Goal: Task Accomplishment & Management: Use online tool/utility

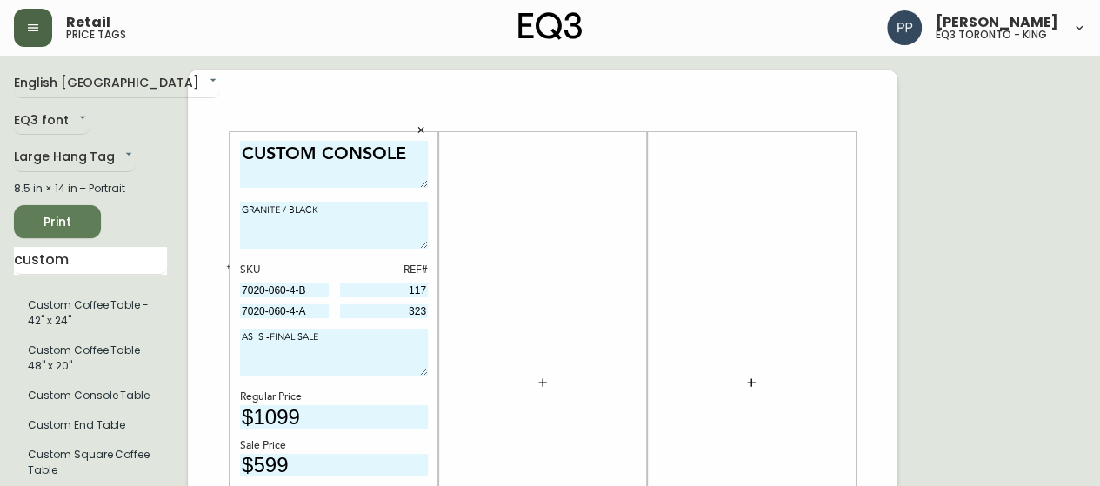
click at [33, 30] on icon "button" at bounding box center [33, 28] width 14 height 14
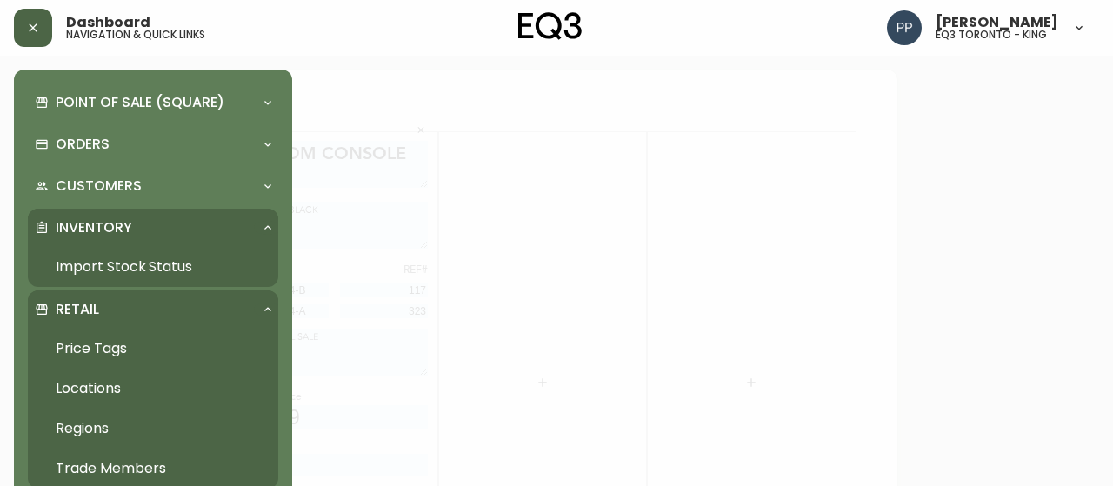
click at [111, 261] on link "Import Stock Status" at bounding box center [153, 267] width 250 height 40
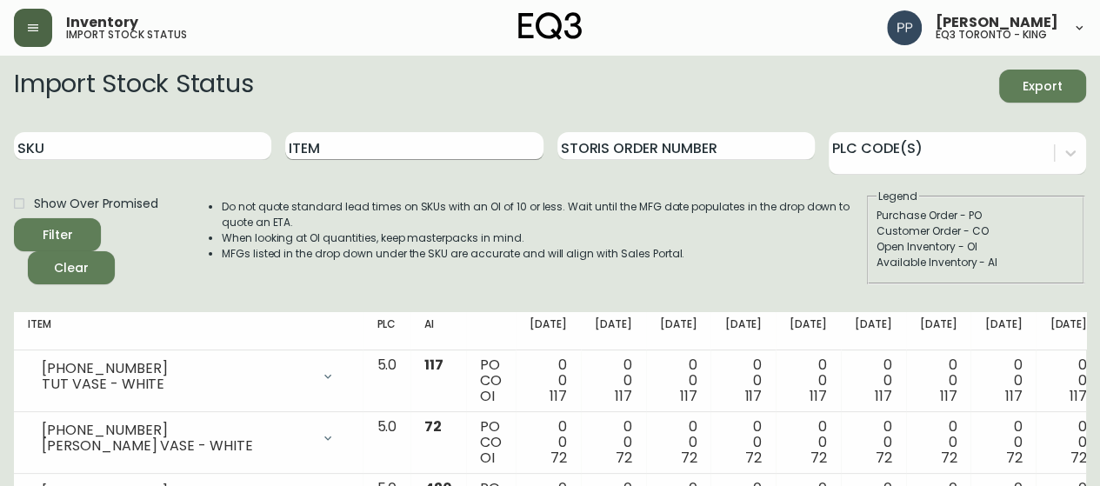
click at [473, 145] on input "Item" at bounding box center [413, 146] width 257 height 28
click at [14, 218] on button "Filter" at bounding box center [57, 234] width 87 height 33
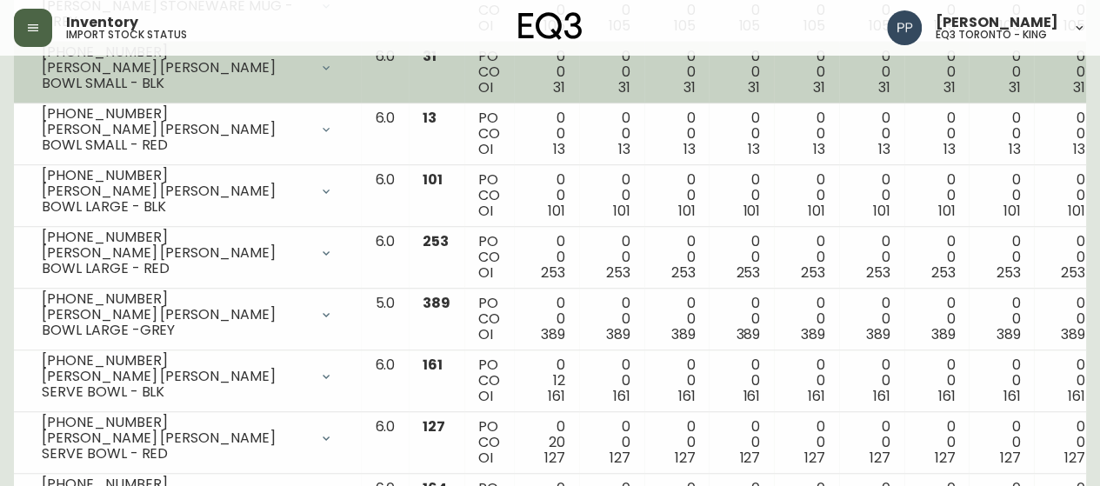
scroll to position [522, 0]
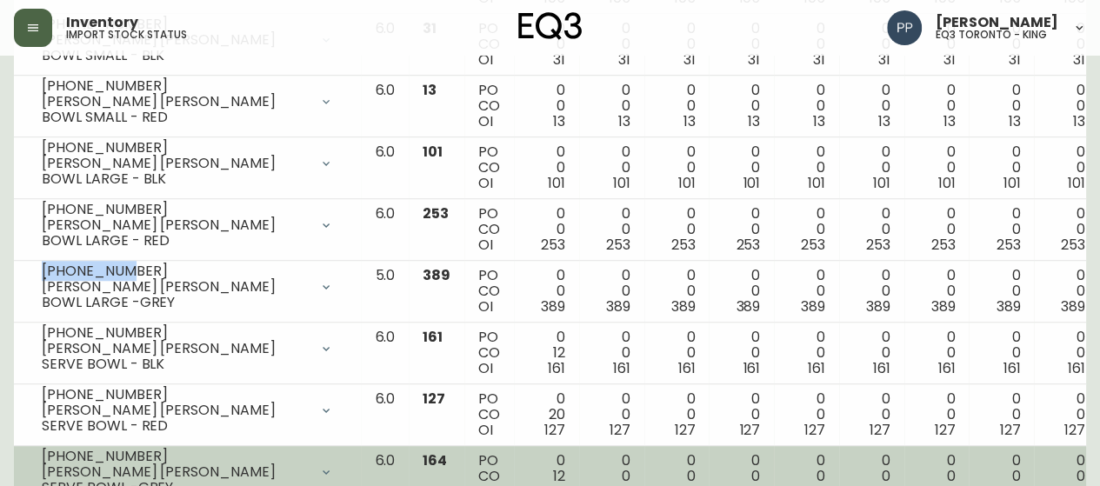
drag, startPoint x: 129, startPoint y: 274, endPoint x: 97, endPoint y: 453, distance: 182.0
click at [44, 303] on div "[PHONE_NUMBER] [PERSON_NAME] [PERSON_NAME] BOWL LARGE -GREY" at bounding box center [187, 287] width 319 height 38
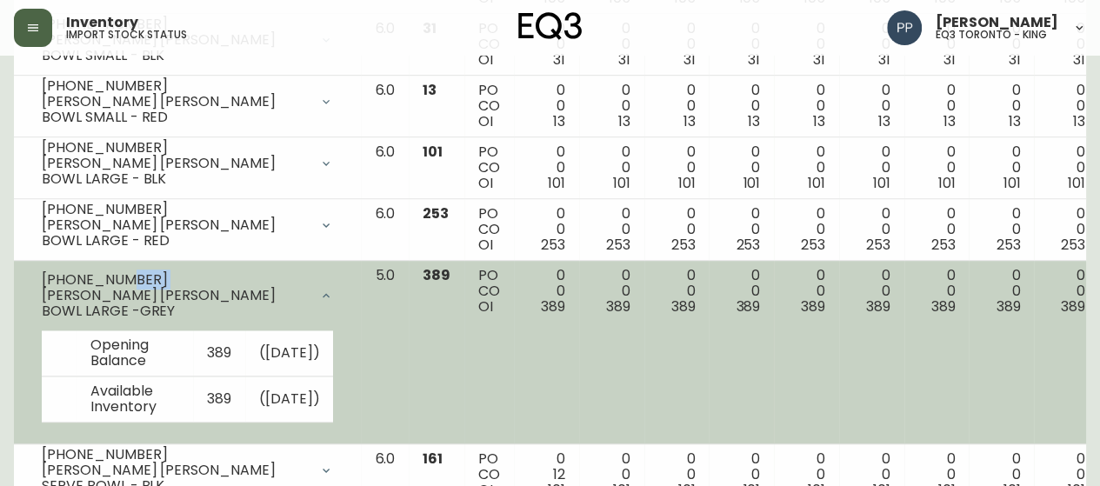
copy div
click at [177, 288] on div "[PHONE_NUMBER]" at bounding box center [175, 280] width 267 height 16
click at [153, 284] on div "[PHONE_NUMBER]" at bounding box center [175, 280] width 267 height 16
click at [143, 283] on div "[PHONE_NUMBER]" at bounding box center [175, 280] width 267 height 16
drag, startPoint x: 122, startPoint y: 284, endPoint x: 110, endPoint y: 289, distance: 12.9
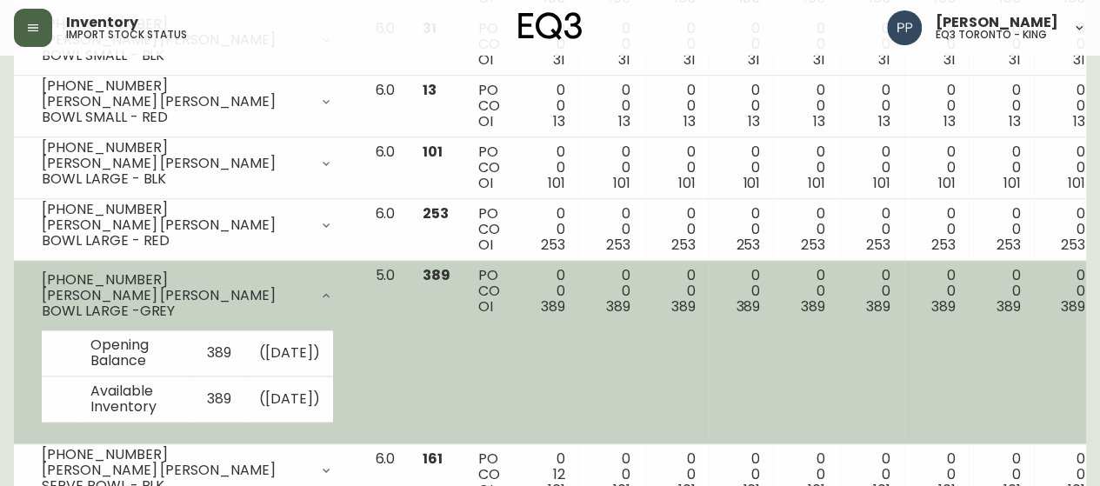
click at [122, 285] on div "[PHONE_NUMBER]" at bounding box center [175, 280] width 267 height 16
drag, startPoint x: 123, startPoint y: 283, endPoint x: 31, endPoint y: 275, distance: 92.5
click at [30, 283] on div "[PHONE_NUMBER] [PERSON_NAME] [PERSON_NAME] BOWL LARGE -GREY" at bounding box center [187, 296] width 319 height 56
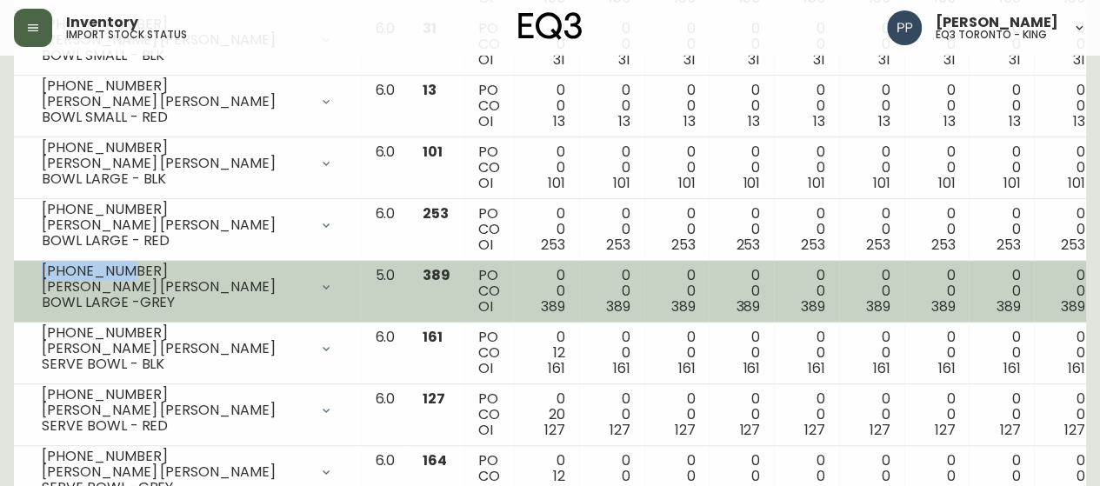
copy div "[PHONE_NUMBER]"
click at [158, 288] on div "[PERSON_NAME] [PERSON_NAME] BOWL LARGE -GREY" at bounding box center [175, 294] width 267 height 31
drag, startPoint x: 133, startPoint y: 276, endPoint x: 42, endPoint y: 272, distance: 91.4
click at [42, 272] on div "[PHONE_NUMBER]" at bounding box center [175, 271] width 267 height 16
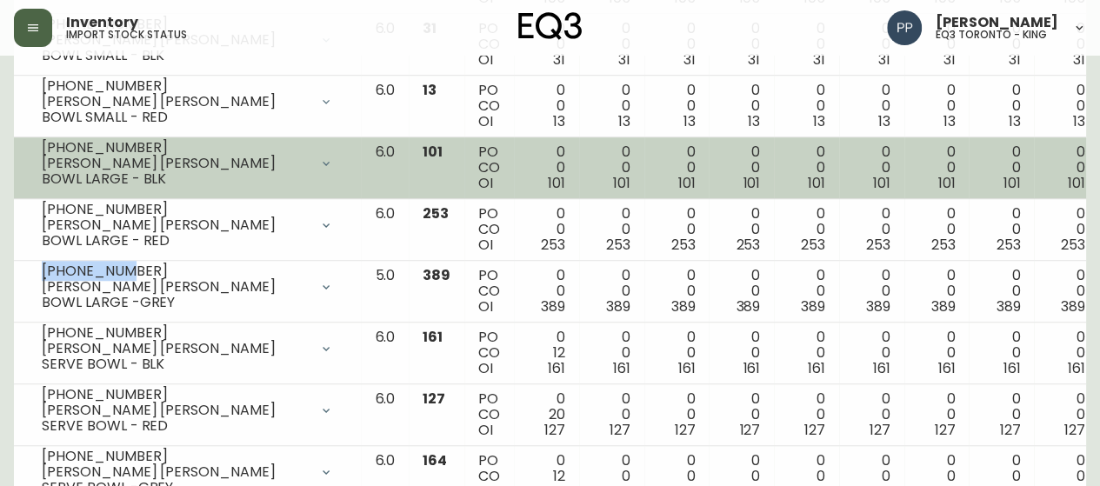
copy div "[PHONE_NUMBER]"
click at [22, 146] on td "[PHONE_NUMBER] [PERSON_NAME] [PERSON_NAME] BOWL LARGE - BLK Opening Balance 101…" at bounding box center [187, 168] width 347 height 62
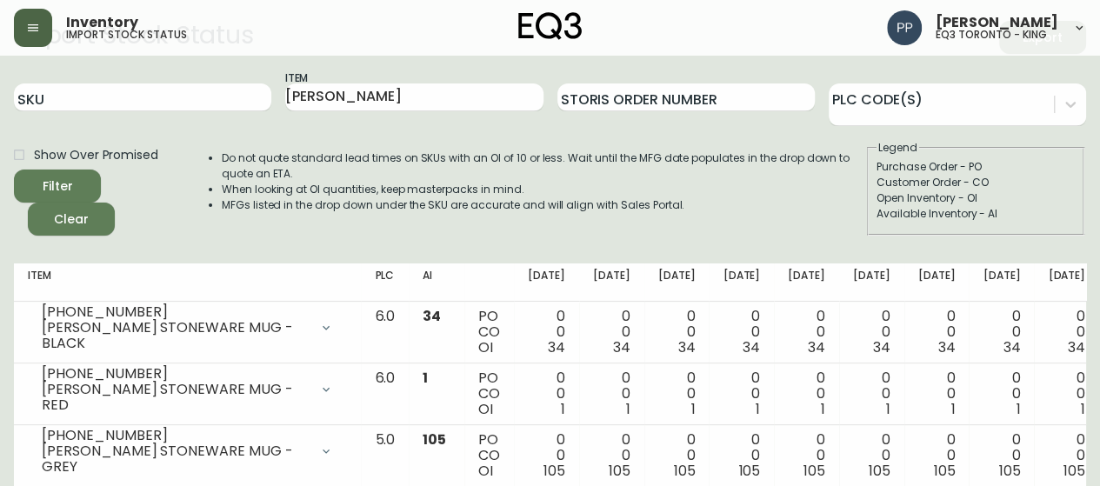
scroll to position [0, 0]
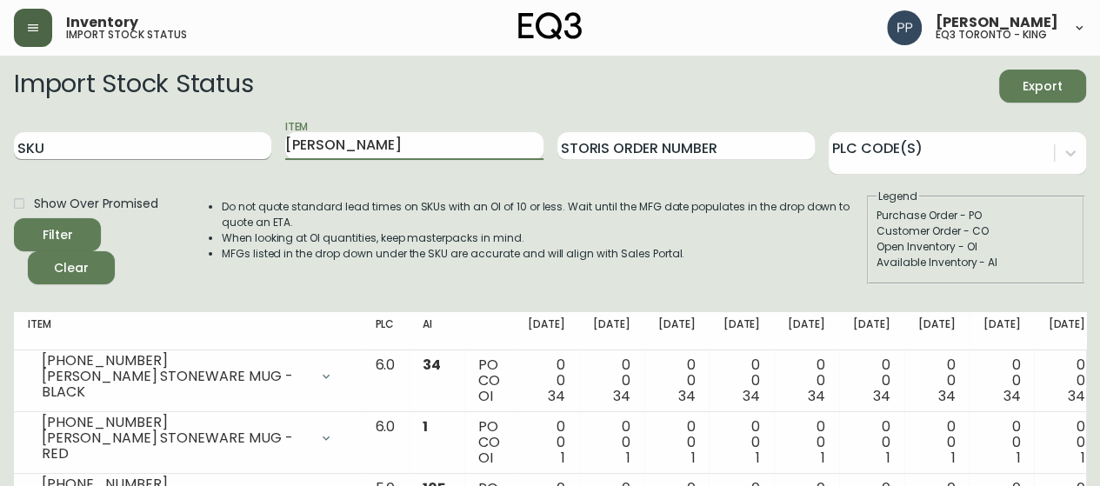
drag, startPoint x: 410, startPoint y: 143, endPoint x: 139, endPoint y: 143, distance: 271.2
click at [141, 149] on div "SKU Item [PERSON_NAME] Storis Order Number PLC Code(s)" at bounding box center [550, 146] width 1072 height 57
click at [14, 218] on button "Filter" at bounding box center [57, 234] width 87 height 33
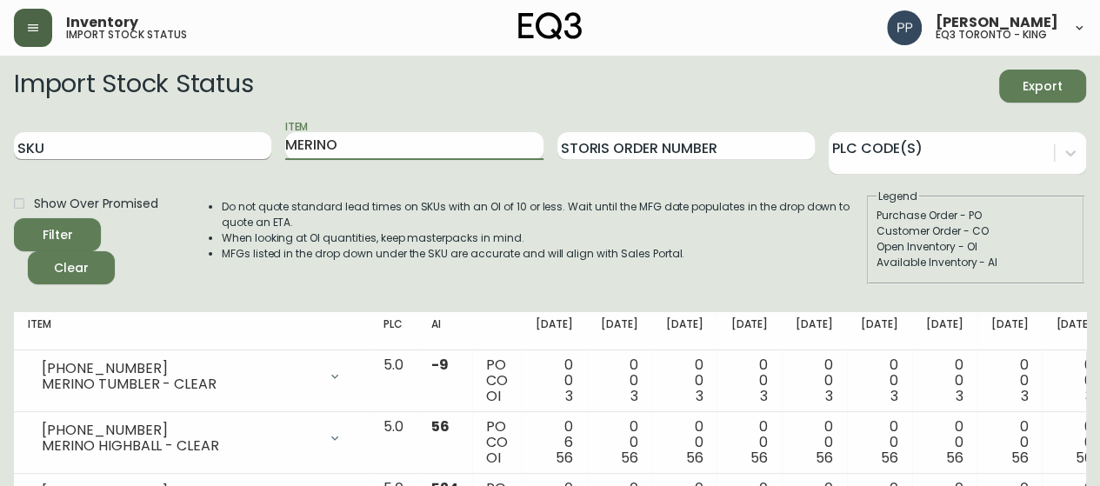
drag, startPoint x: 395, startPoint y: 148, endPoint x: 114, endPoint y: 149, distance: 280.8
click at [114, 149] on div "SKU Item MERINO Storis Order Number PLC Code(s)" at bounding box center [550, 146] width 1072 height 57
click at [14, 218] on button "Filter" at bounding box center [57, 234] width 87 height 33
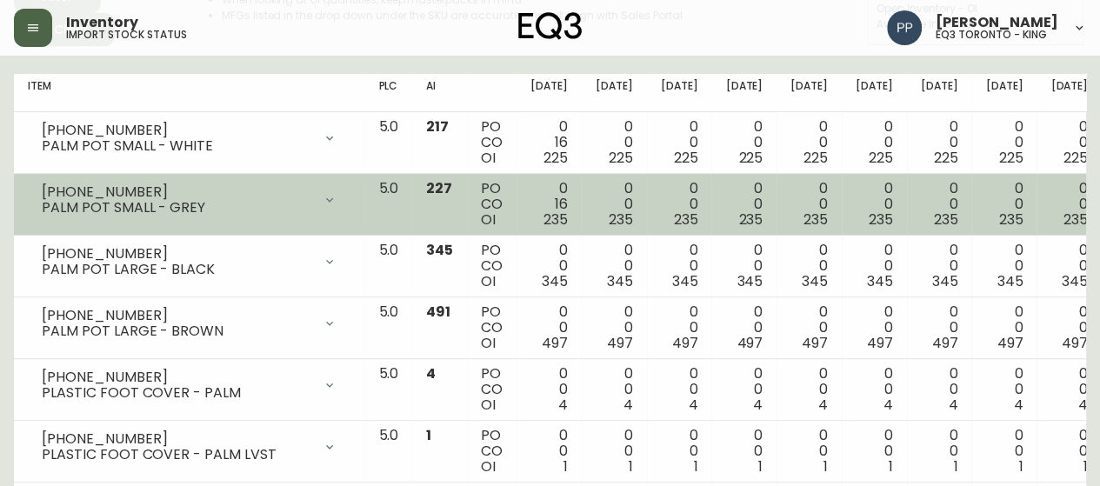
scroll to position [261, 0]
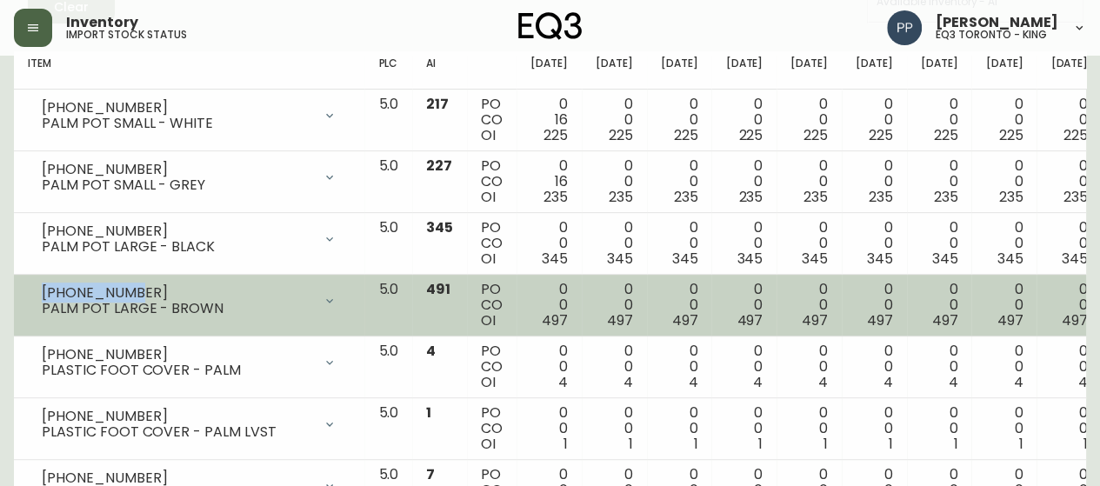
drag, startPoint x: 137, startPoint y: 293, endPoint x: 40, endPoint y: 291, distance: 97.4
click at [40, 291] on div "[PHONE_NUMBER] PALM POT LARGE - BROWN" at bounding box center [189, 301] width 323 height 38
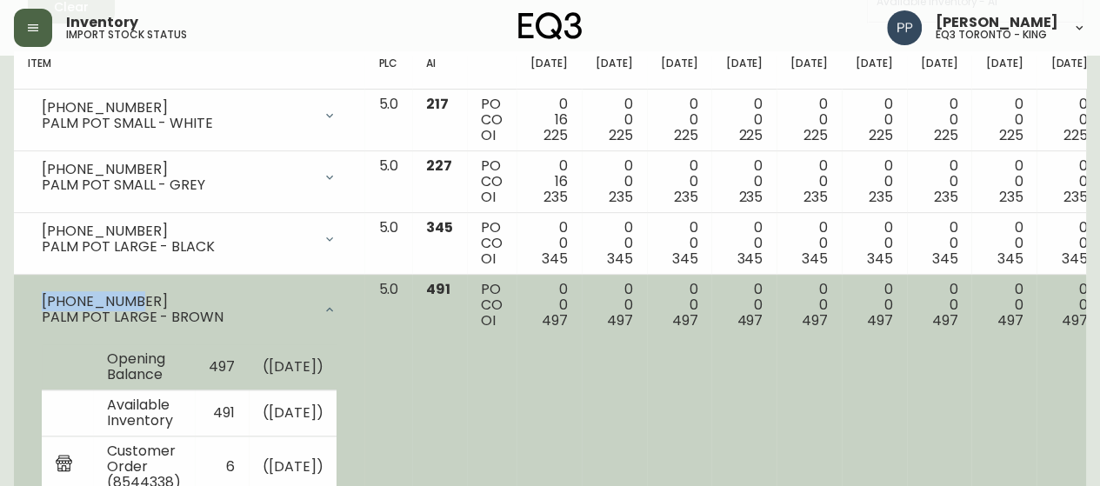
copy div "[PHONE_NUMBER]"
click at [106, 375] on td "Opening Balance" at bounding box center [144, 367] width 102 height 46
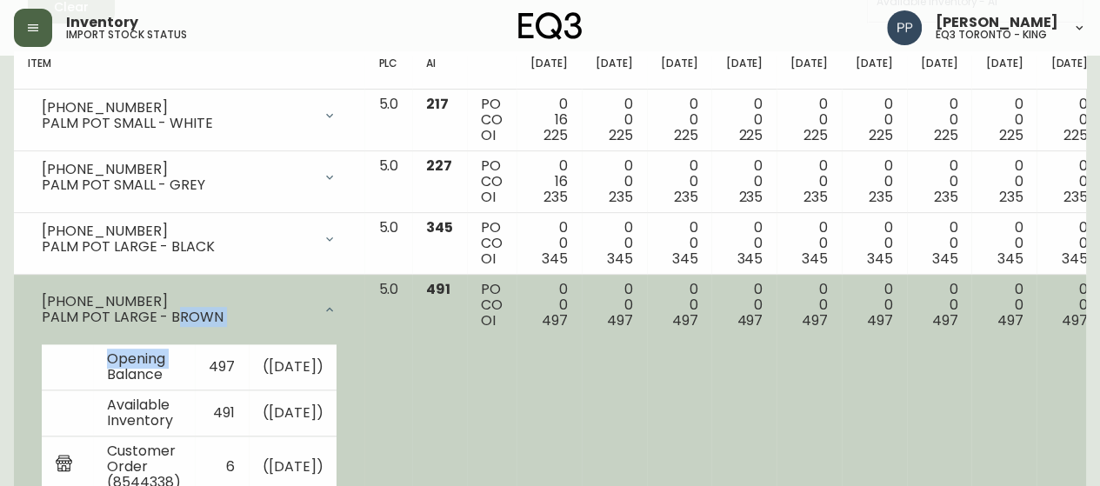
drag, startPoint x: 144, startPoint y: 352, endPoint x: 478, endPoint y: 359, distance: 333.9
click at [438, 315] on tr "[PHONE_NUMBER] PALM POT LARGE - BROWN Opening Balance 497 ( [DATE] ) Available …" at bounding box center [720, 397] width 1413 height 245
click at [302, 276] on td "[PHONE_NUMBER] PALM POT LARGE - BROWN Opening Balance 497 ( [DATE] ) Available …" at bounding box center [189, 397] width 350 height 245
click at [230, 312] on div "PALM POT LARGE - BROWN" at bounding box center [177, 317] width 270 height 16
drag, startPoint x: 233, startPoint y: 316, endPoint x: 14, endPoint y: 317, distance: 219.1
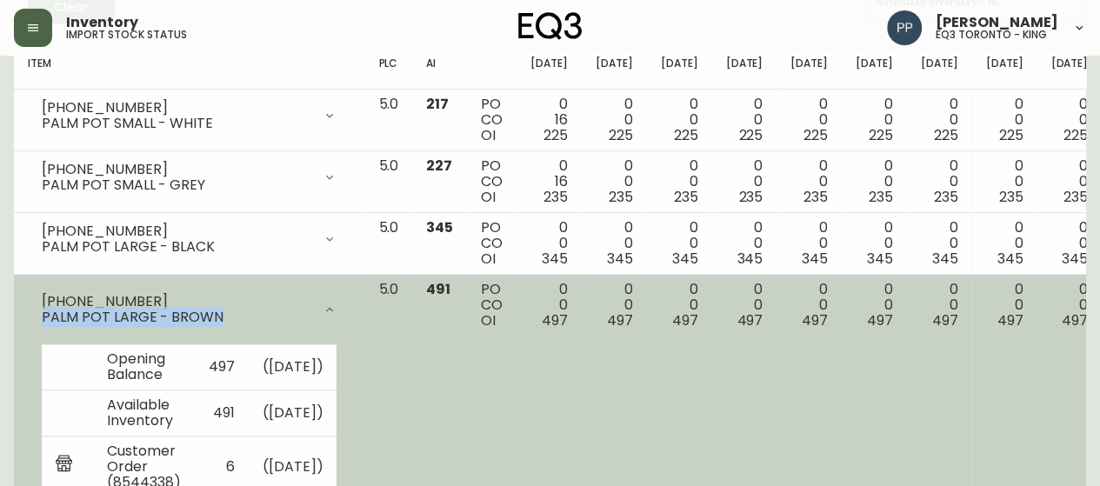
click at [14, 317] on td "[PHONE_NUMBER] PALM POT LARGE - BROWN Opening Balance 497 ( [DATE] ) Available …" at bounding box center [189, 397] width 350 height 245
copy div "PALM POT LARGE - BROWN"
click at [516, 397] on td "0 0 497" at bounding box center [548, 397] width 65 height 245
click at [323, 307] on icon at bounding box center [330, 310] width 14 height 14
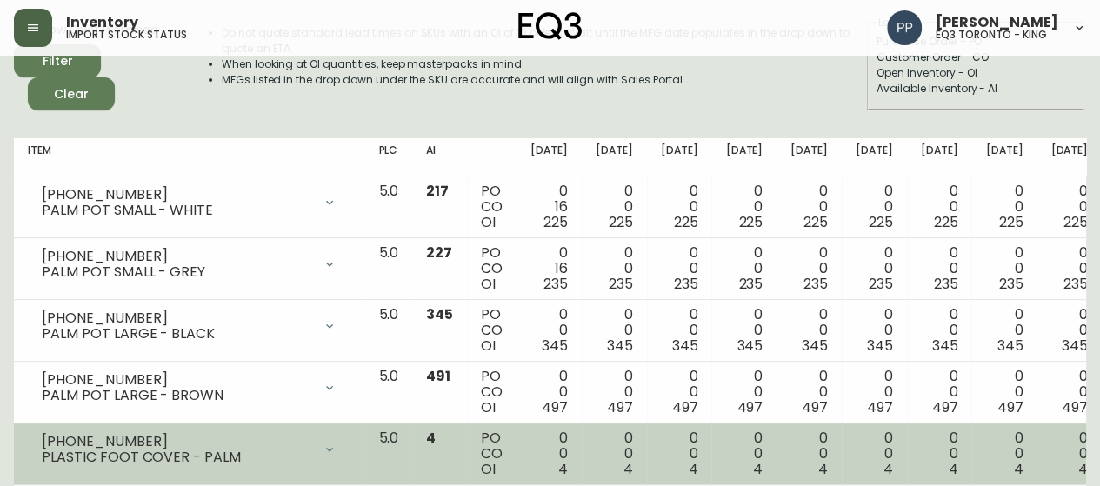
scroll to position [0, 0]
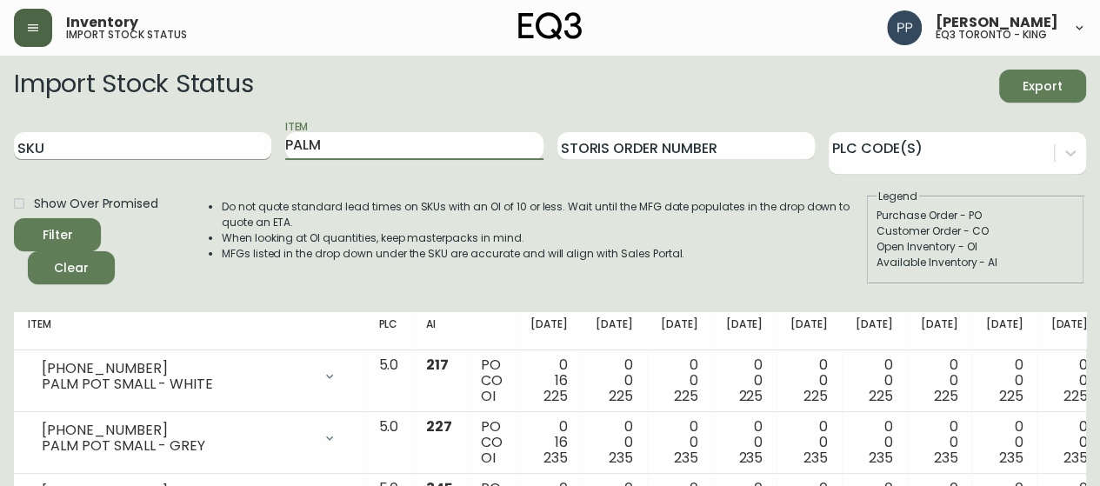
drag, startPoint x: 375, startPoint y: 149, endPoint x: 250, endPoint y: 150, distance: 124.3
click at [250, 150] on div "SKU Item PALM Storis Order Number PLC Code(s)" at bounding box center [550, 146] width 1072 height 57
click at [14, 218] on button "Filter" at bounding box center [57, 234] width 87 height 33
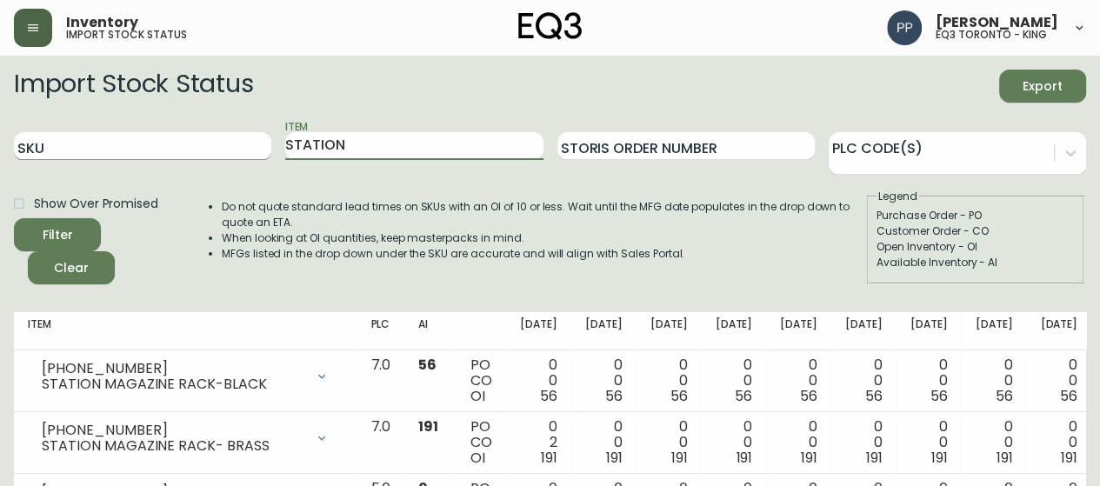
drag, startPoint x: 311, startPoint y: 142, endPoint x: 176, endPoint y: 144, distance: 135.6
click at [176, 144] on div "SKU Item STATION Storis Order Number PLC Code(s)" at bounding box center [550, 146] width 1072 height 57
type input "ACE"
click at [14, 218] on button "Filter" at bounding box center [57, 234] width 87 height 33
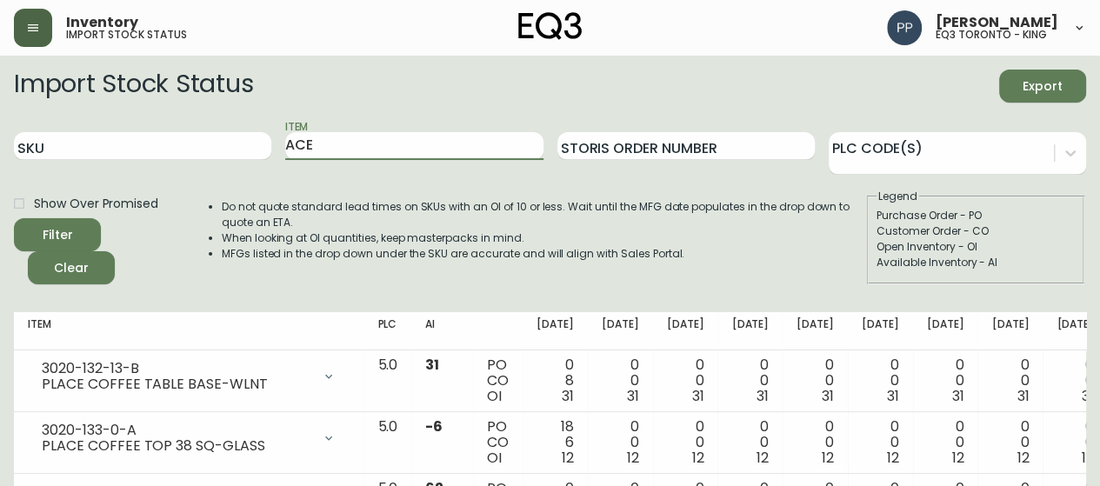
drag, startPoint x: 355, startPoint y: 143, endPoint x: 169, endPoint y: 126, distance: 186.9
click at [175, 130] on div "SKU Item ACE Storis Order Number PLC Code(s)" at bounding box center [550, 146] width 1072 height 57
click at [196, 150] on input "SKU" at bounding box center [142, 146] width 257 height 28
paste input "[PHONE_NUMBER]"
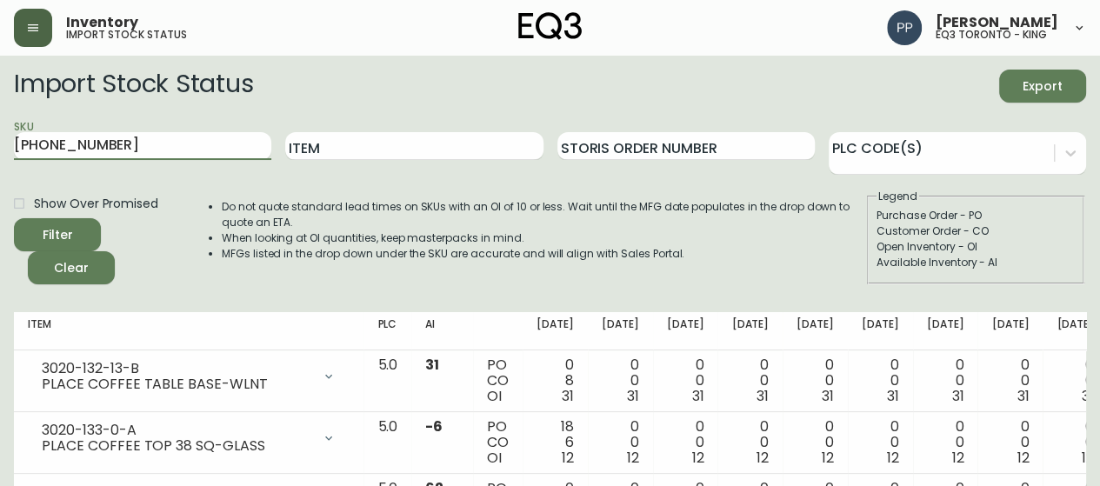
click at [96, 227] on button "Filter" at bounding box center [57, 234] width 87 height 33
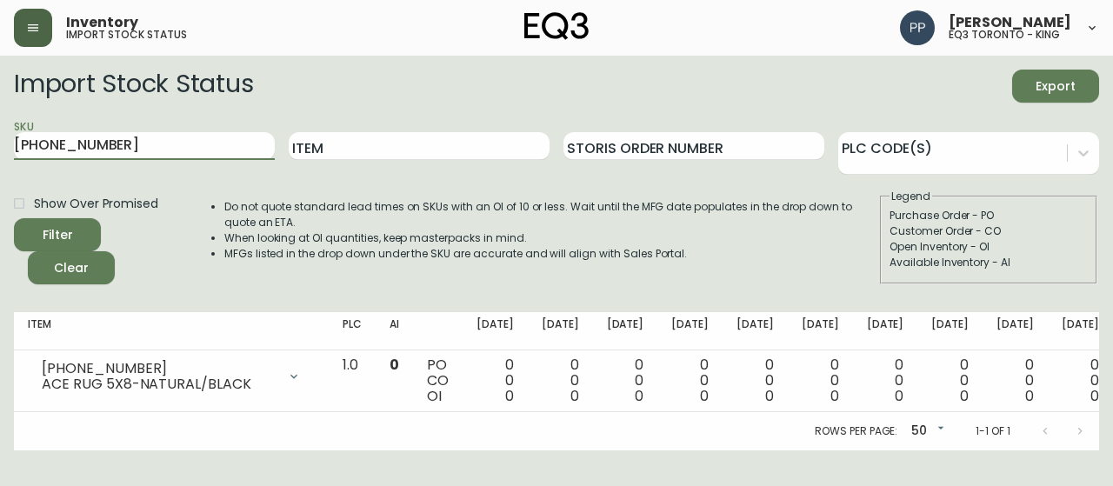
drag, startPoint x: 153, startPoint y: 145, endPoint x: 0, endPoint y: 170, distance: 154.9
click at [0, 170] on main "Import Stock Status Export SKU [PHONE_NUMBER] Item Storis Order Number PLC Code…" at bounding box center [556, 253] width 1113 height 395
paste input "7221-8"
click at [14, 218] on button "Filter" at bounding box center [57, 234] width 87 height 33
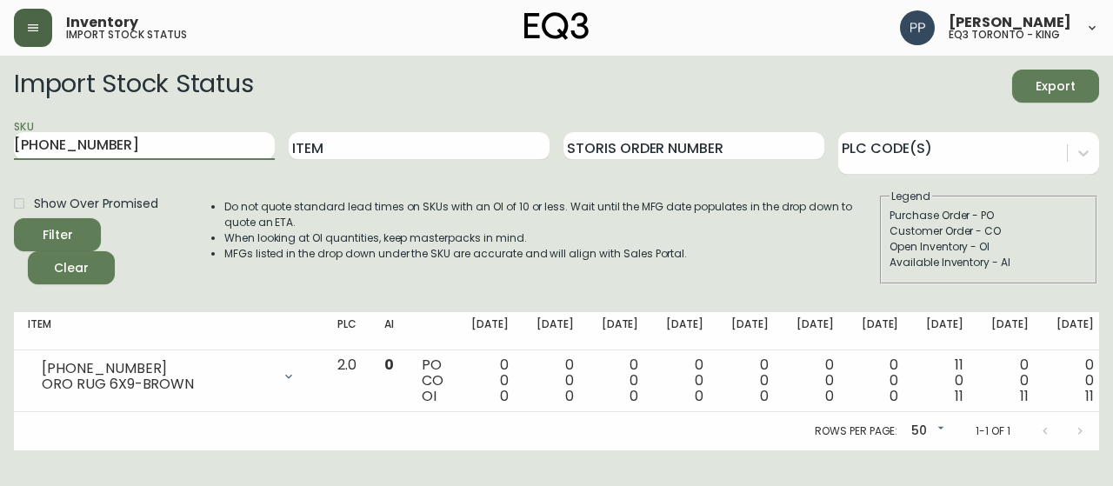
drag, startPoint x: 133, startPoint y: 143, endPoint x: 1, endPoint y: 133, distance: 132.6
click at [0, 143] on main "Import Stock Status Export SKU [PHONE_NUMBER] Item Storis Order Number PLC Code…" at bounding box center [556, 253] width 1113 height 395
paste input "1223-0"
type input "[PHONE_NUMBER]"
click at [14, 218] on button "Filter" at bounding box center [57, 234] width 87 height 33
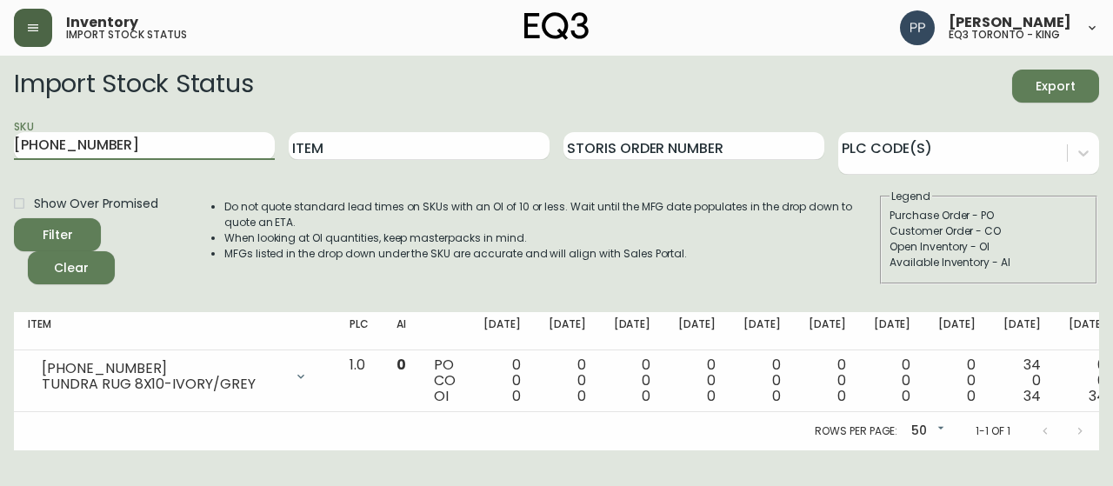
click at [584, 93] on div "Import Stock Status Export" at bounding box center [556, 86] width 1085 height 33
